Goal: Information Seeking & Learning: Learn about a topic

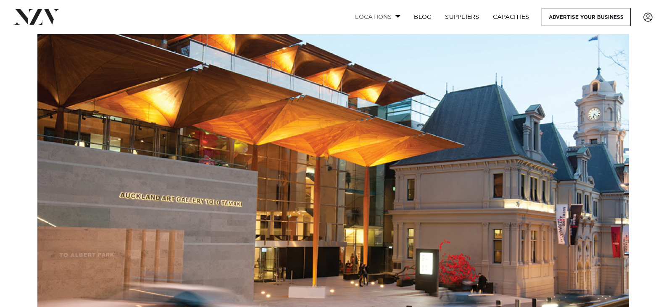
click at [391, 14] on link "Locations" at bounding box center [377, 17] width 59 height 18
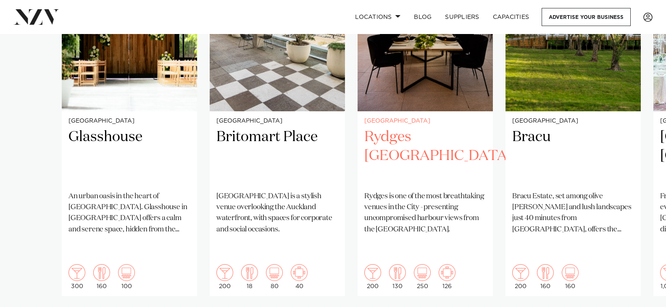
scroll to position [756, 0]
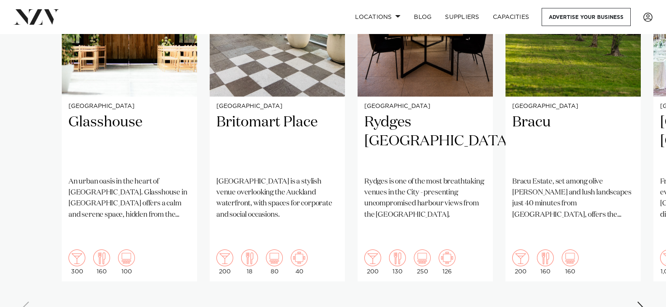
click at [640, 302] on div "Next slide" at bounding box center [640, 308] width 8 height 13
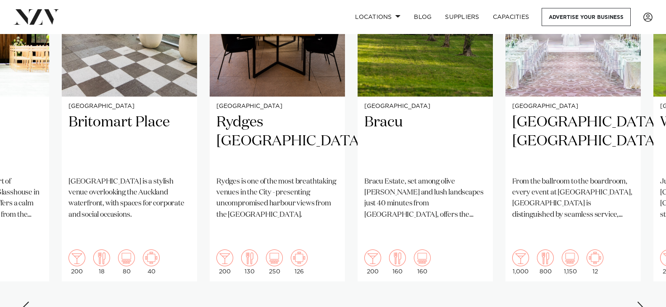
click at [640, 302] on div "Next slide" at bounding box center [640, 308] width 8 height 13
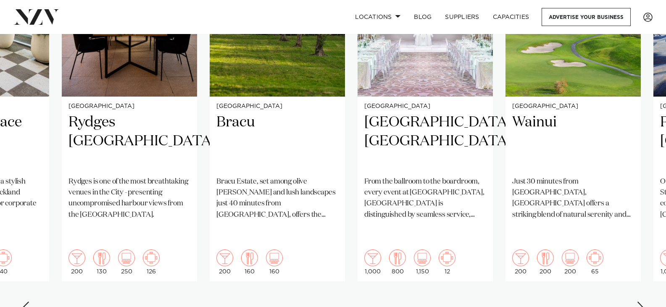
click at [640, 302] on div "Next slide" at bounding box center [640, 308] width 8 height 13
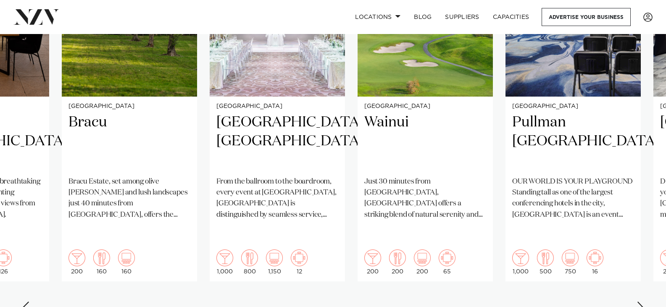
click at [640, 302] on div "Next slide" at bounding box center [640, 308] width 8 height 13
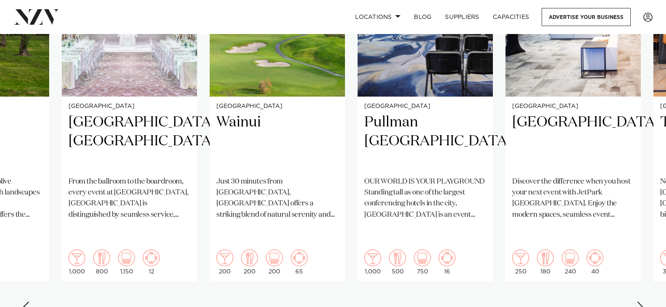
click at [640, 302] on div "Next slide" at bounding box center [640, 308] width 8 height 13
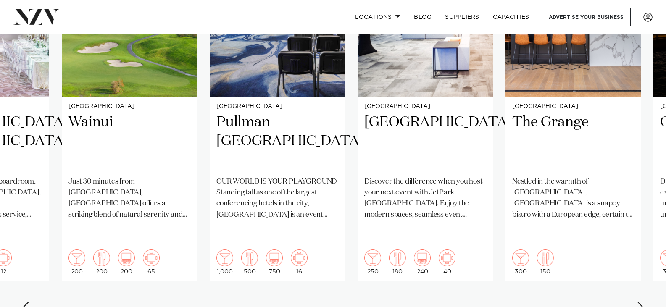
click at [640, 302] on div "Next slide" at bounding box center [640, 308] width 8 height 13
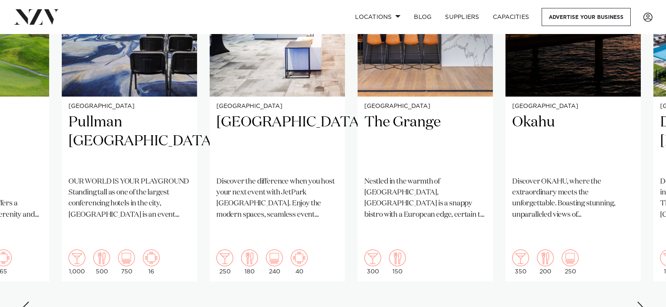
click at [640, 302] on div "Next slide" at bounding box center [640, 308] width 8 height 13
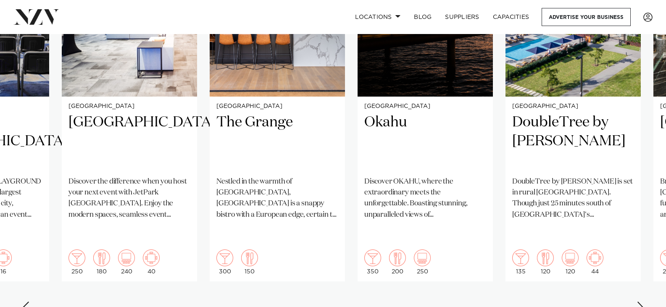
click at [640, 302] on div "Next slide" at bounding box center [640, 308] width 8 height 13
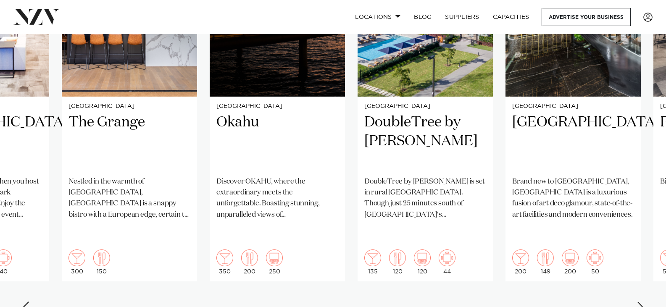
click at [640, 302] on div "Next slide" at bounding box center [640, 308] width 8 height 13
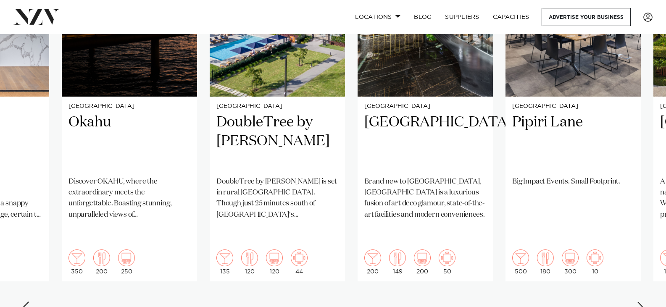
click at [643, 302] on div "Next slide" at bounding box center [640, 308] width 8 height 13
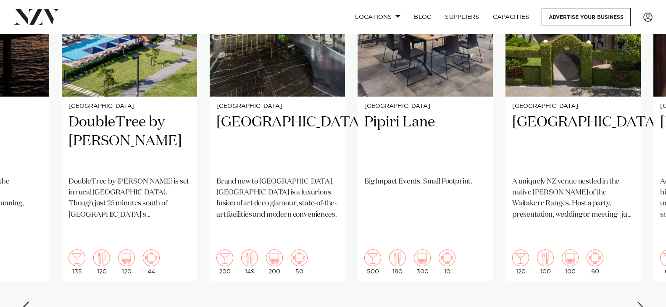
click at [643, 302] on div "Next slide" at bounding box center [640, 308] width 8 height 13
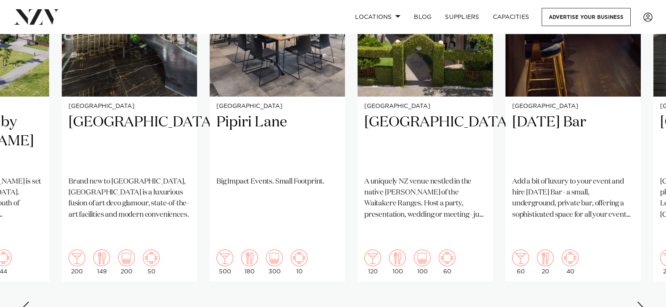
click at [643, 302] on div "Next slide" at bounding box center [640, 308] width 8 height 13
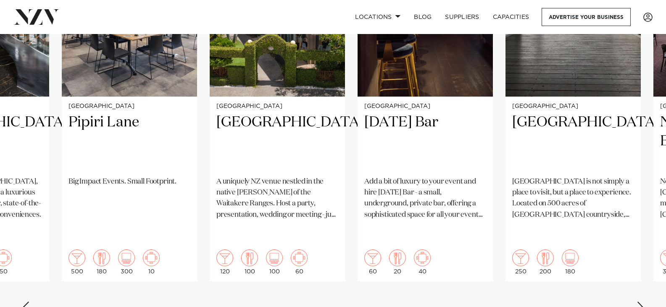
click at [643, 302] on div "Next slide" at bounding box center [640, 308] width 8 height 13
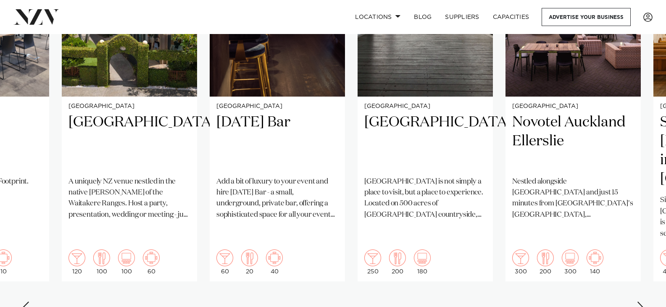
click at [643, 302] on div "Next slide" at bounding box center [640, 308] width 8 height 13
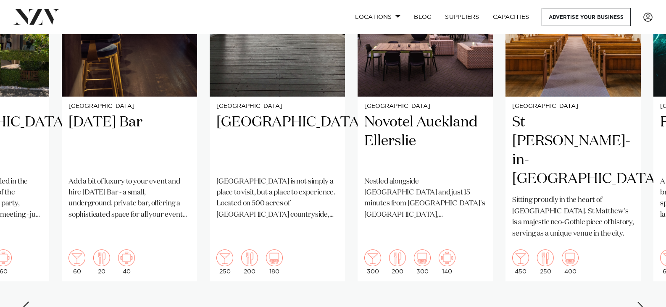
click at [643, 302] on div "Next slide" at bounding box center [640, 308] width 8 height 13
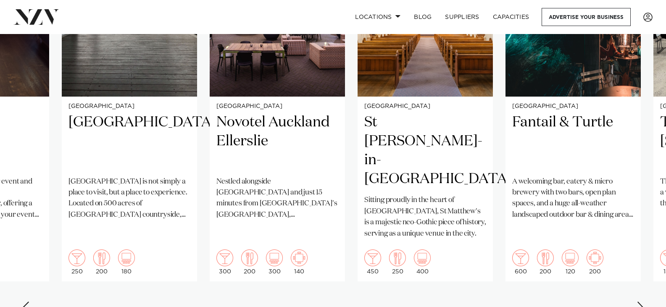
click at [643, 302] on div "Next slide" at bounding box center [640, 308] width 8 height 13
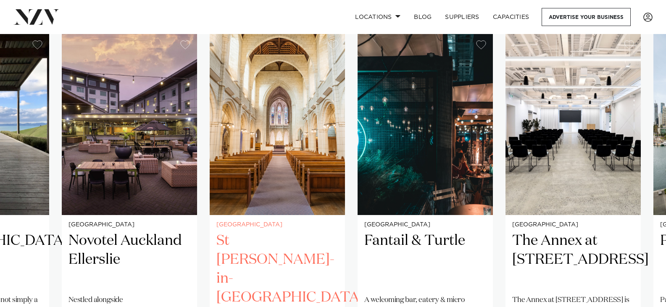
scroll to position [630, 0]
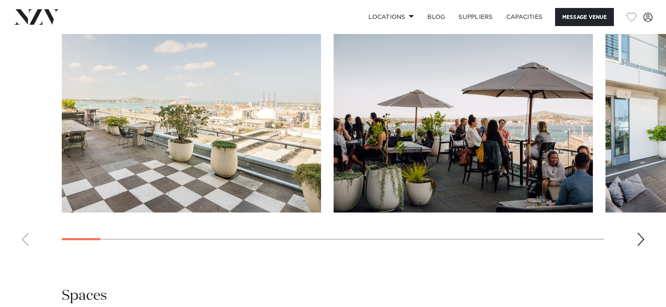
scroll to position [840, 0]
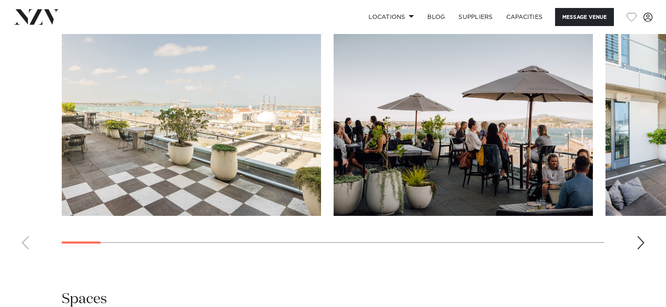
click at [640, 244] on div "Next slide" at bounding box center [640, 242] width 8 height 13
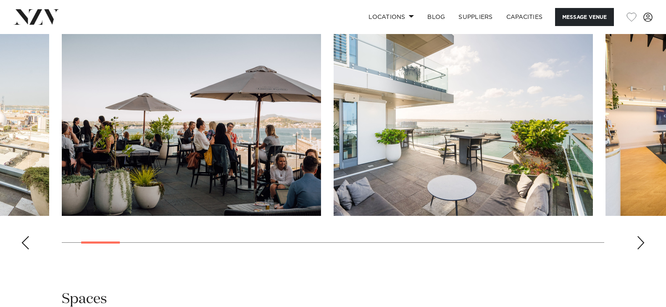
click at [640, 244] on div "Next slide" at bounding box center [640, 242] width 8 height 13
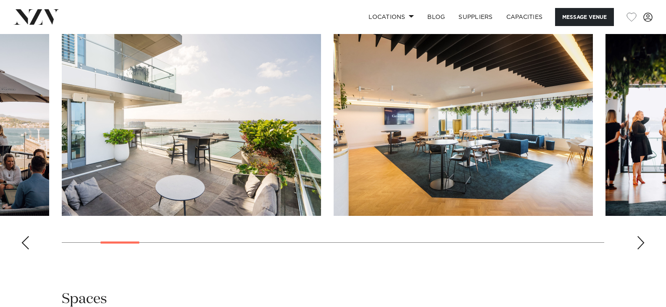
click at [640, 244] on div "Next slide" at bounding box center [640, 242] width 8 height 13
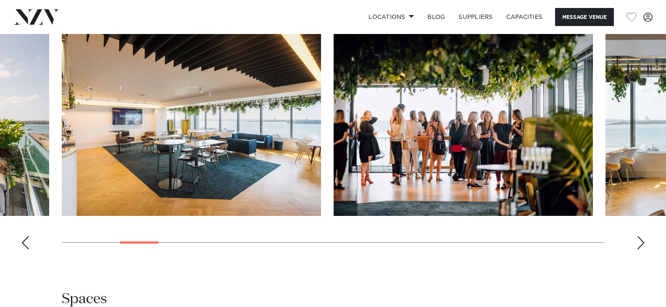
click at [640, 244] on div "Next slide" at bounding box center [640, 242] width 8 height 13
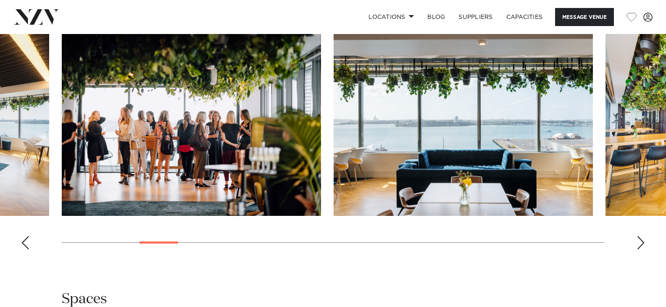
click at [640, 244] on div "Next slide" at bounding box center [640, 242] width 8 height 13
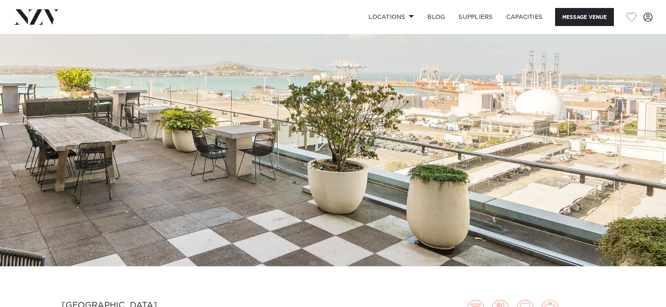
scroll to position [0, 0]
